Goal: Task Accomplishment & Management: Manage account settings

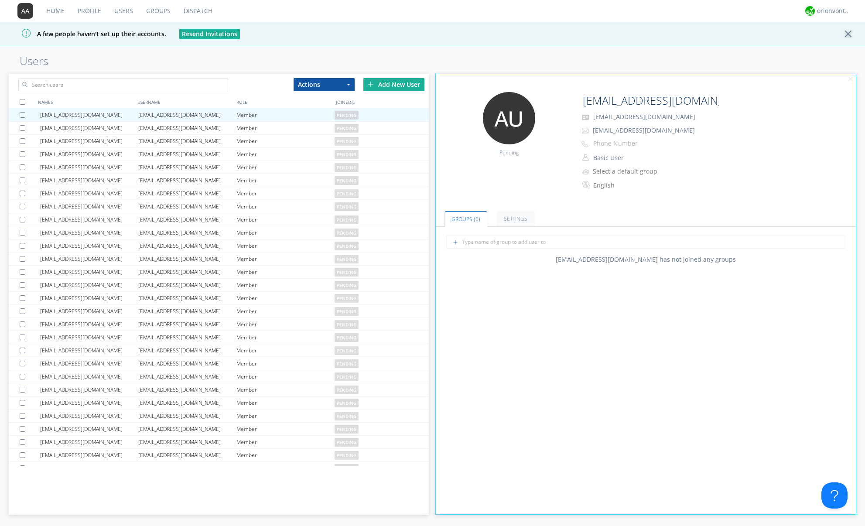
click at [55, 12] on link "Home" at bounding box center [55, 11] width 31 height 22
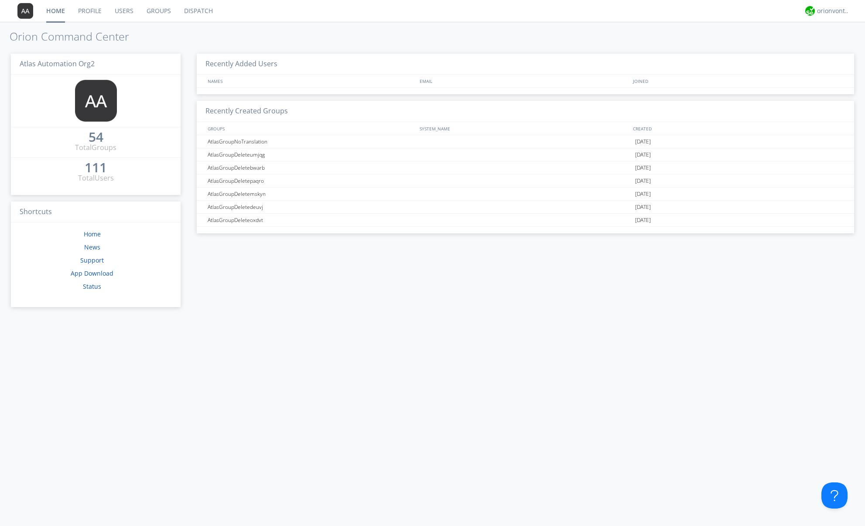
click at [153, 10] on link "Groups" at bounding box center [159, 11] width 38 height 22
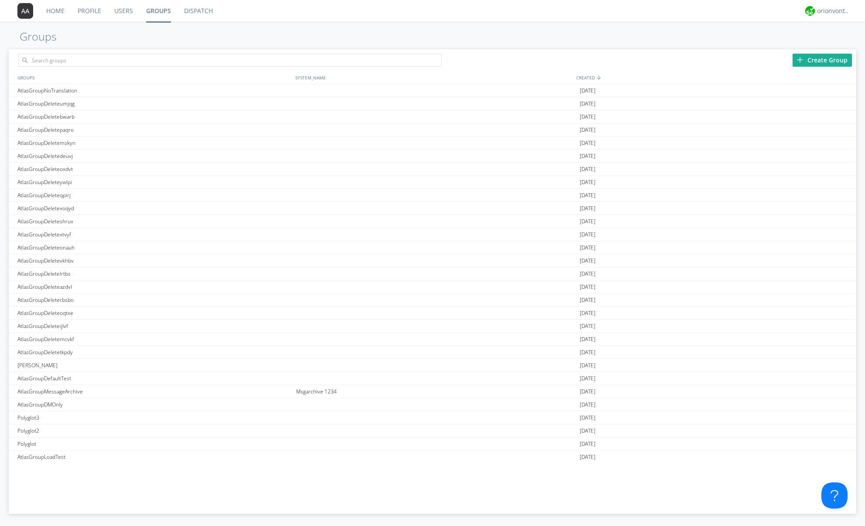
click at [119, 12] on link "Users" at bounding box center [124, 11] width 32 height 22
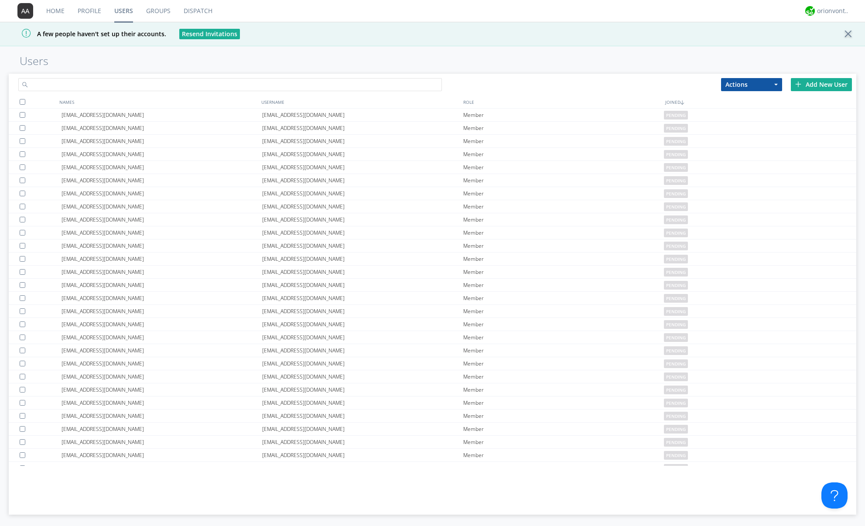
click at [44, 87] on input "text" at bounding box center [230, 84] width 424 height 13
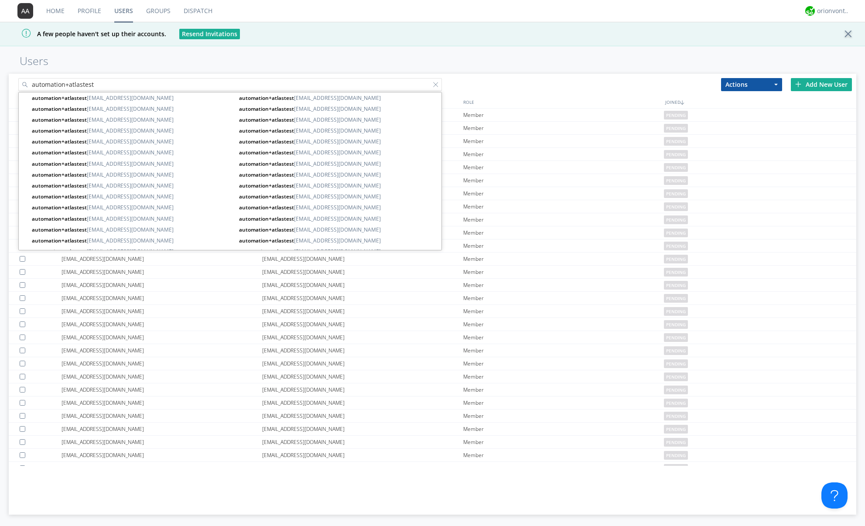
type input "automation+atlastest"
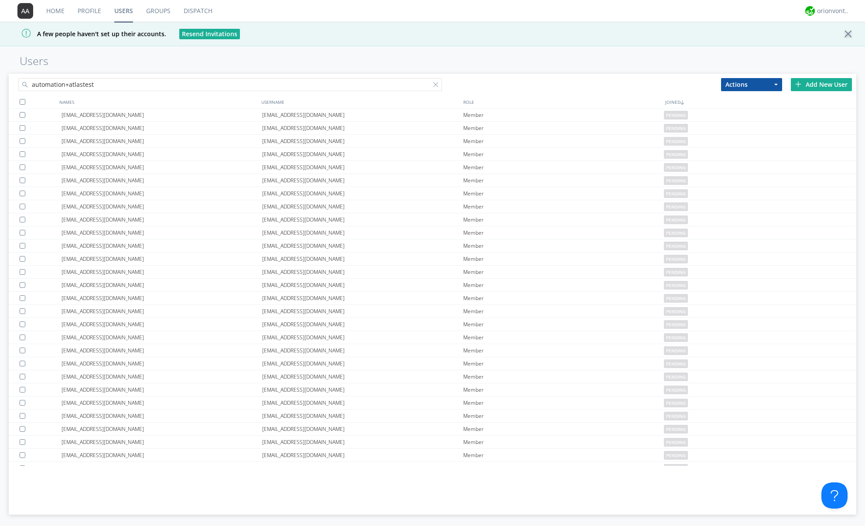
click at [23, 99] on div at bounding box center [23, 102] width 6 height 6
click at [774, 84] on span "button" at bounding box center [775, 85] width 3 height 2
click at [750, 112] on link "Delete User" at bounding box center [752, 110] width 60 height 11
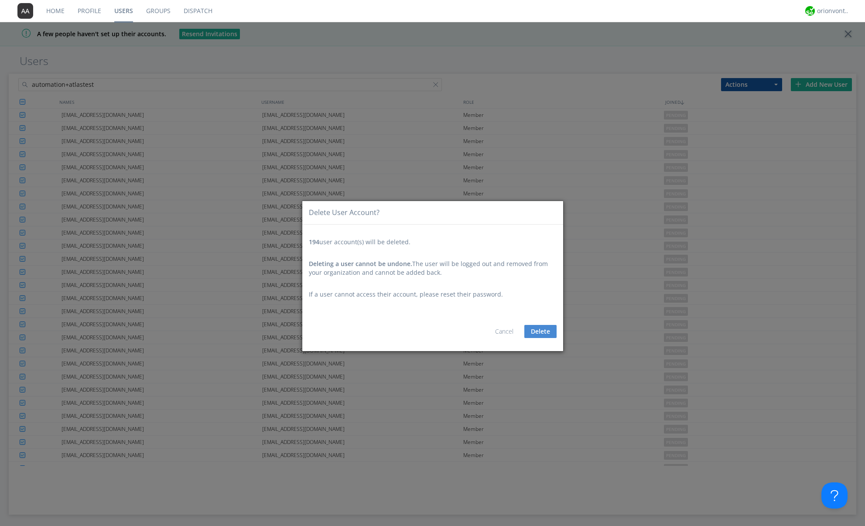
click at [539, 331] on button "Delete" at bounding box center [540, 331] width 32 height 13
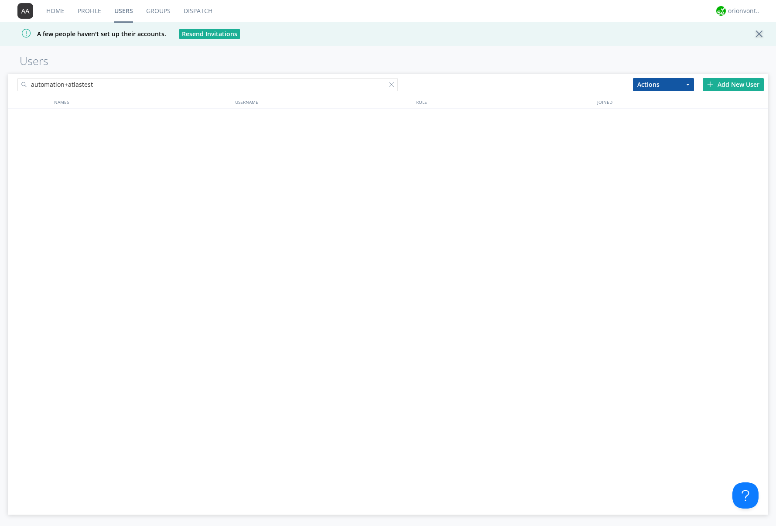
click at [229, 85] on input "automation+atlastest" at bounding box center [207, 84] width 380 height 13
click at [390, 85] on div at bounding box center [393, 86] width 9 height 9
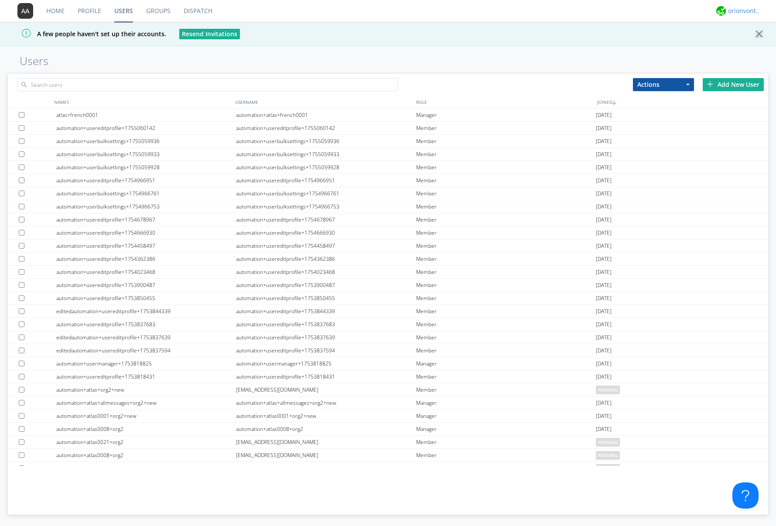
click at [740, 11] on div "orionvontas+atlas+automation+org2" at bounding box center [744, 11] width 33 height 9
click at [738, 47] on div "Log Out" at bounding box center [748, 46] width 45 height 16
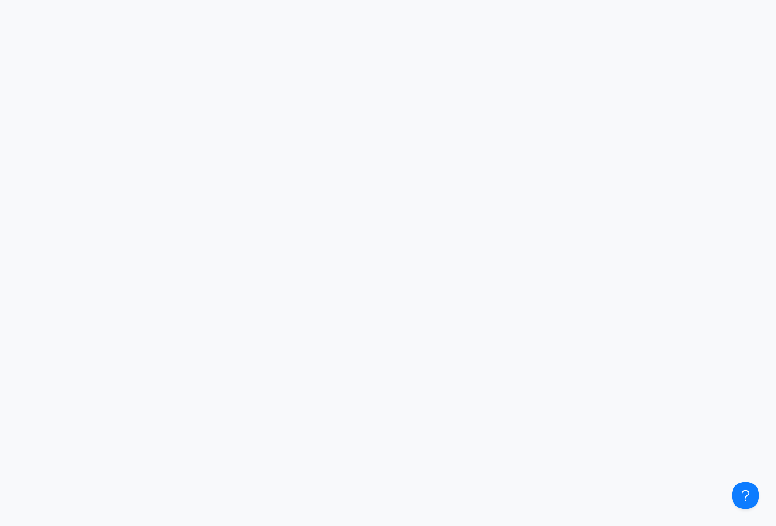
click at [227, 102] on body at bounding box center [388, 263] width 776 height 526
click at [383, 187] on body at bounding box center [388, 263] width 776 height 526
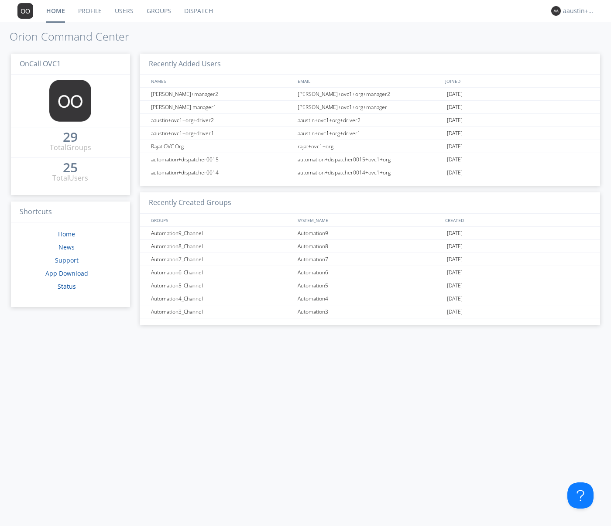
click at [463, 346] on div "Recently Added Users NAMES EMAIL JOINED [PERSON_NAME]+manager2 [PERSON_NAME]+ov…" at bounding box center [363, 286] width 474 height 479
click at [338, 353] on div "Recently Added Users NAMES EMAIL JOINED [PERSON_NAME]+manager2 [PERSON_NAME]+ov…" at bounding box center [363, 286] width 474 height 479
click at [197, 12] on link "Dispatch" at bounding box center [199, 11] width 42 height 22
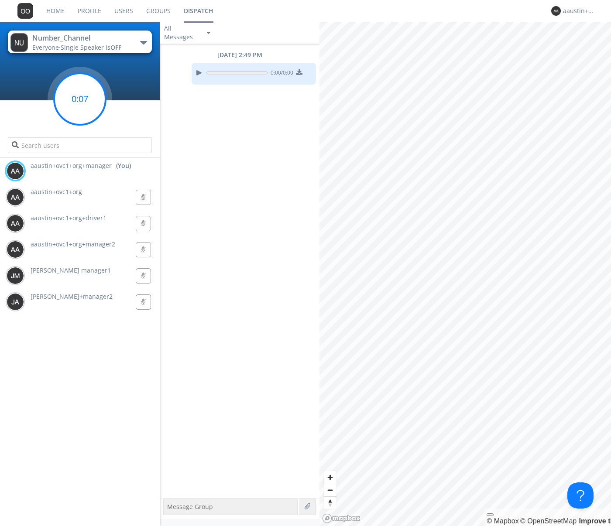
click at [77, 100] on g at bounding box center [79, 98] width 51 height 51
click at [79, 96] on g at bounding box center [79, 98] width 51 height 51
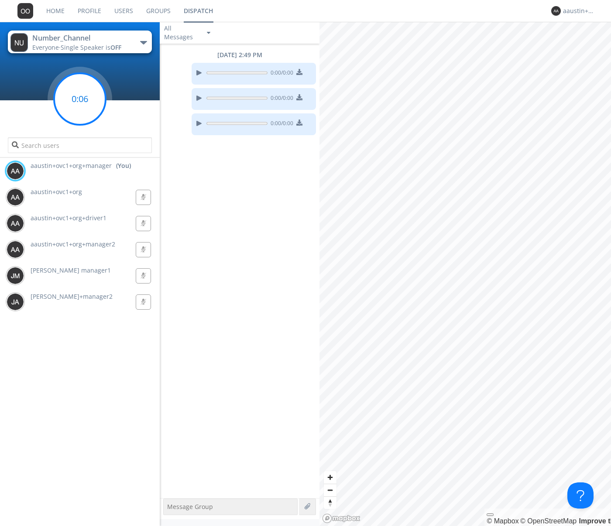
click at [79, 96] on g at bounding box center [79, 98] width 51 height 51
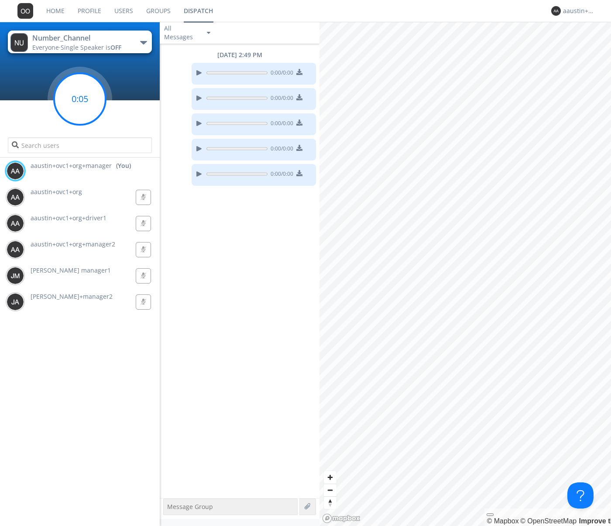
click at [79, 96] on g at bounding box center [79, 98] width 51 height 51
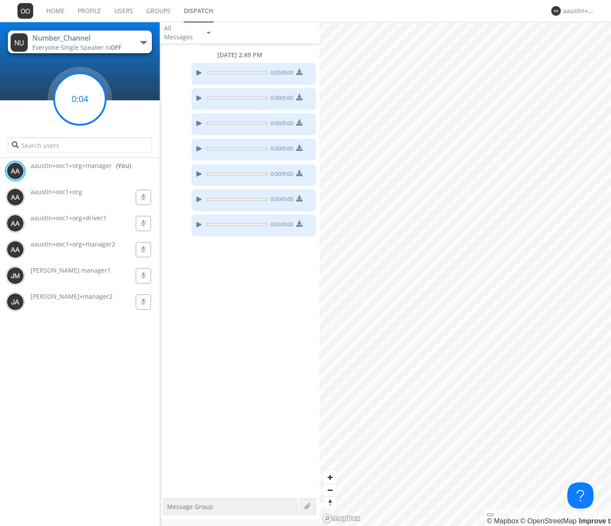
click at [79, 96] on g at bounding box center [79, 98] width 51 height 51
click at [79, 95] on g at bounding box center [79, 98] width 51 height 51
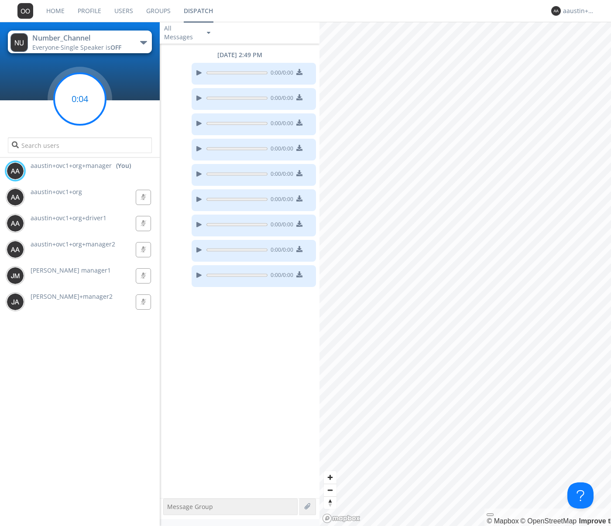
click at [79, 95] on g at bounding box center [79, 98] width 51 height 51
click at [78, 95] on g at bounding box center [79, 98] width 51 height 51
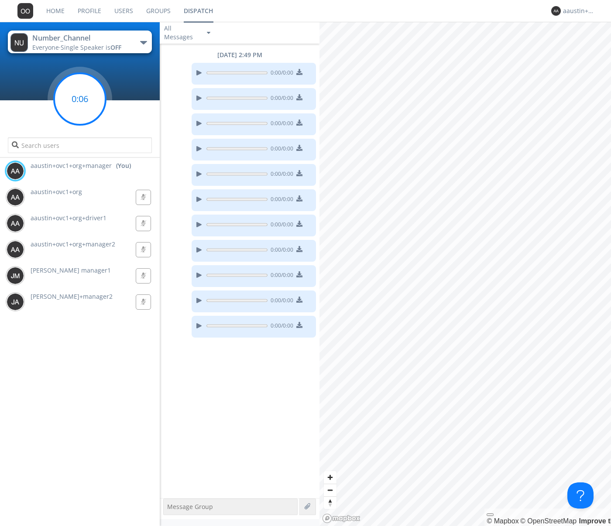
click at [78, 96] on g at bounding box center [79, 98] width 51 height 51
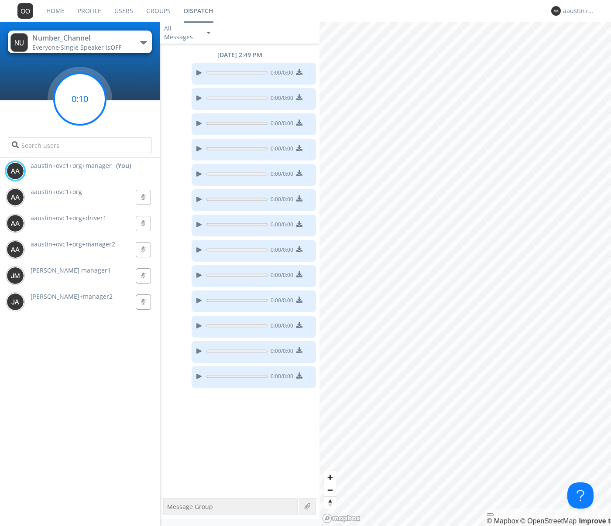
click at [77, 96] on g at bounding box center [79, 98] width 51 height 51
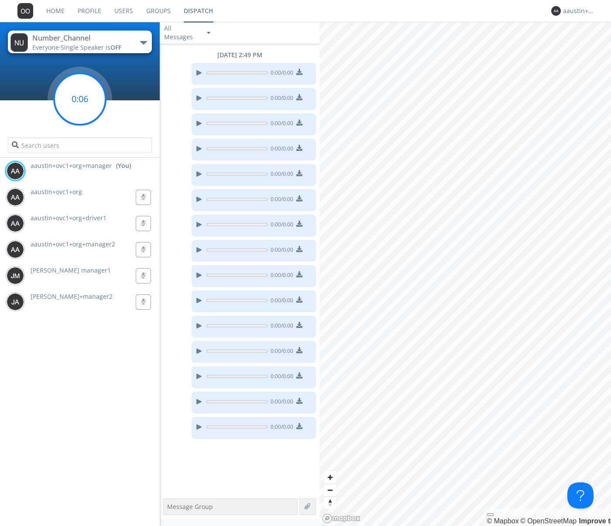
click at [77, 96] on g at bounding box center [79, 98] width 51 height 51
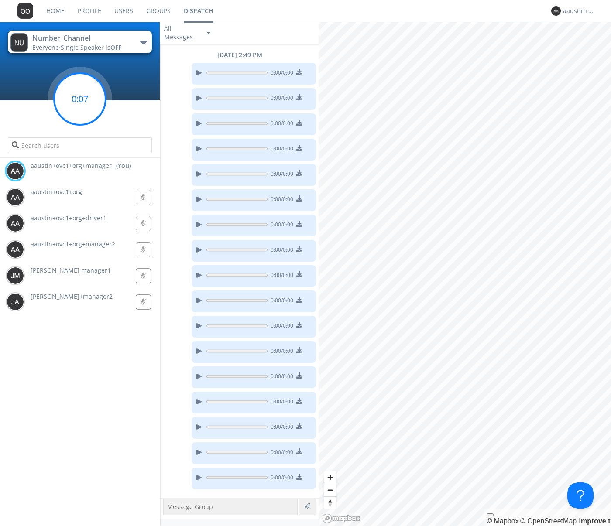
click at [77, 96] on g at bounding box center [79, 98] width 51 height 51
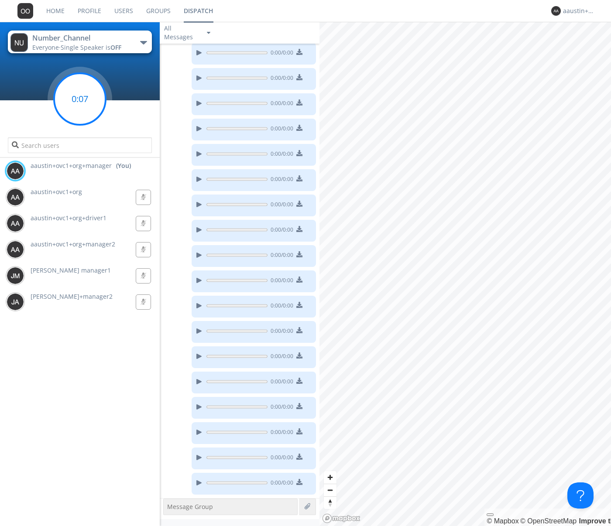
click at [77, 96] on g at bounding box center [79, 98] width 51 height 51
